Goal: Task Accomplishment & Management: Manage account settings

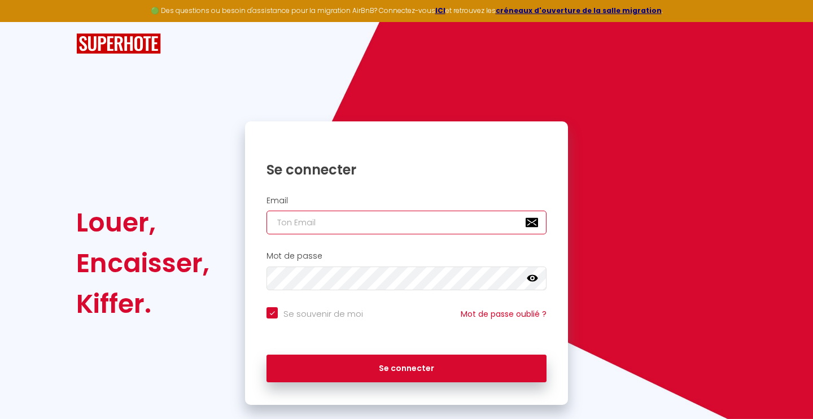
type input "b"
checkbox input "true"
type input "bn"
checkbox input "true"
type input "bnb"
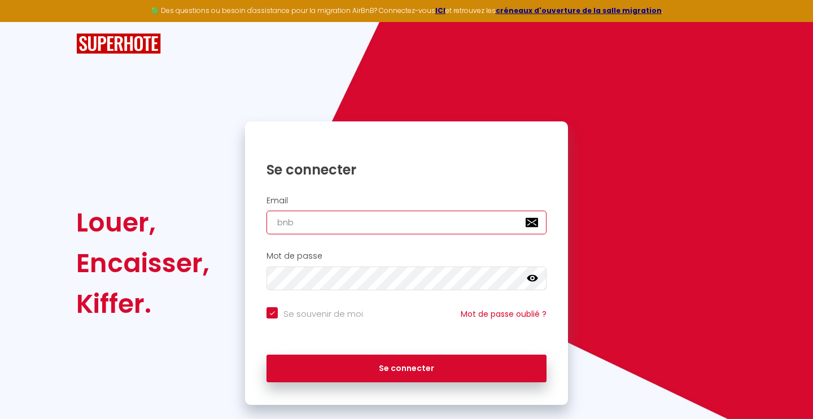
checkbox input "true"
type input "bnbc"
checkbox input "true"
type input "bnbco"
checkbox input "true"
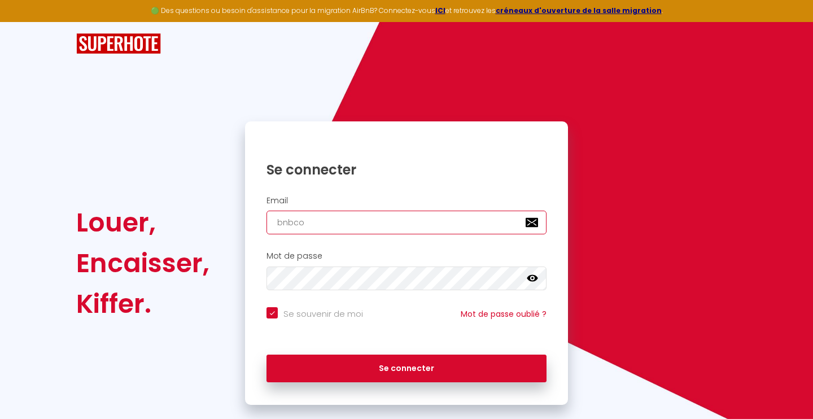
type input "bnbcon"
checkbox input "true"
type input "bnbconc"
checkbox input "true"
type input "bnbconci"
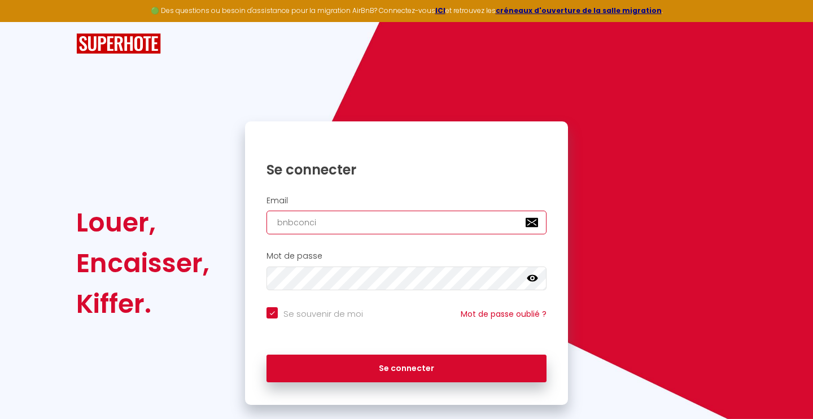
checkbox input "true"
